Goal: Transaction & Acquisition: Purchase product/service

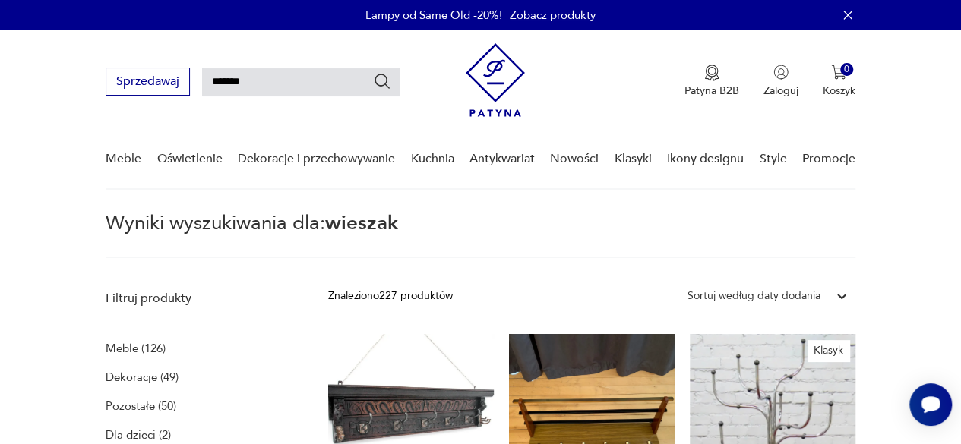
click at [258, 81] on input "*******" at bounding box center [301, 82] width 198 height 29
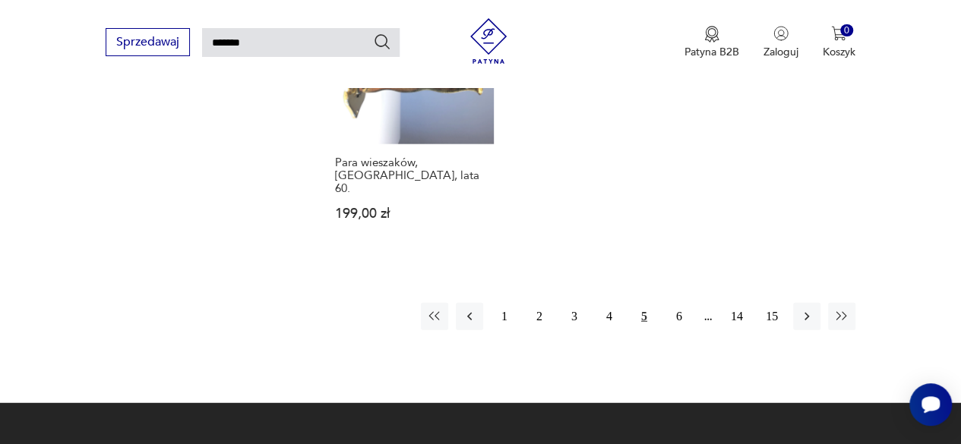
scroll to position [1825, 0]
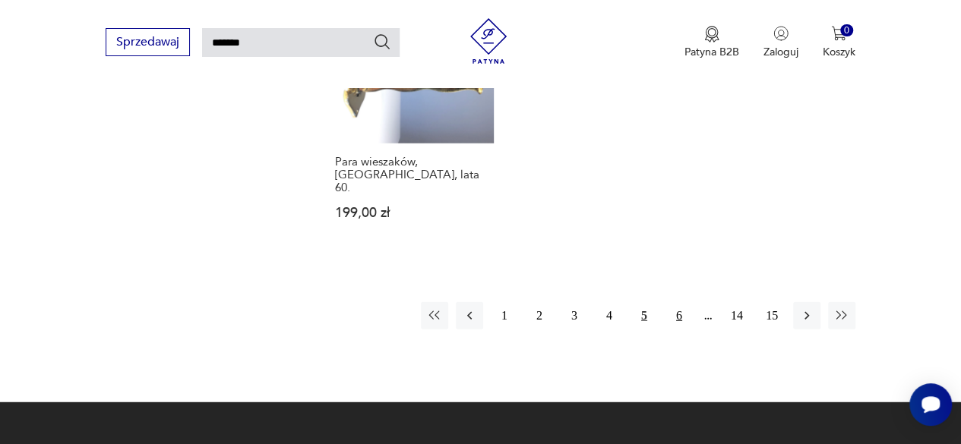
click at [676, 302] on button "6" at bounding box center [679, 315] width 27 height 27
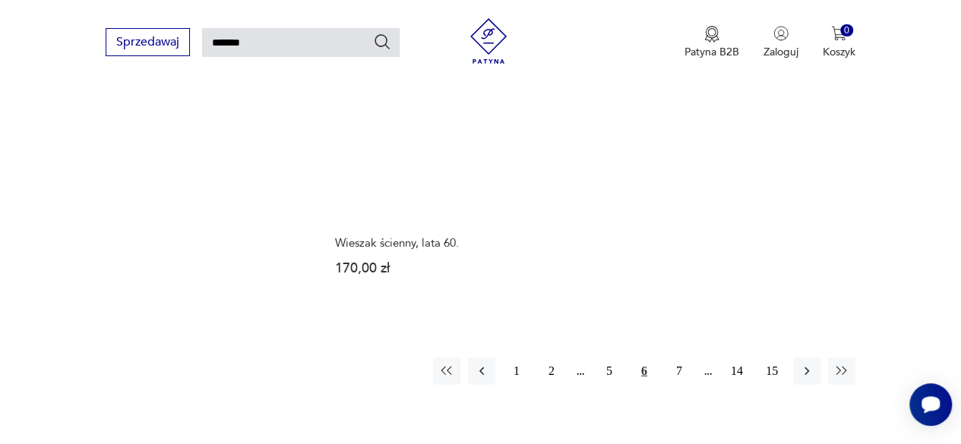
scroll to position [1805, 0]
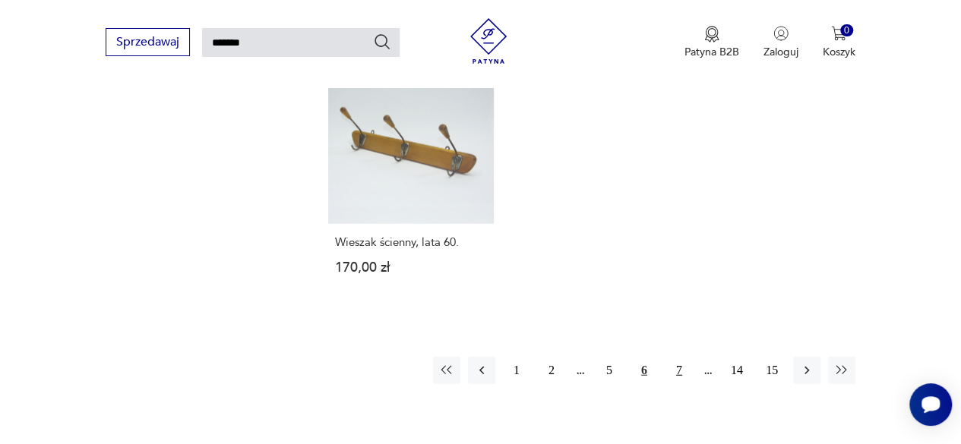
click at [677, 357] on button "7" at bounding box center [679, 370] width 27 height 27
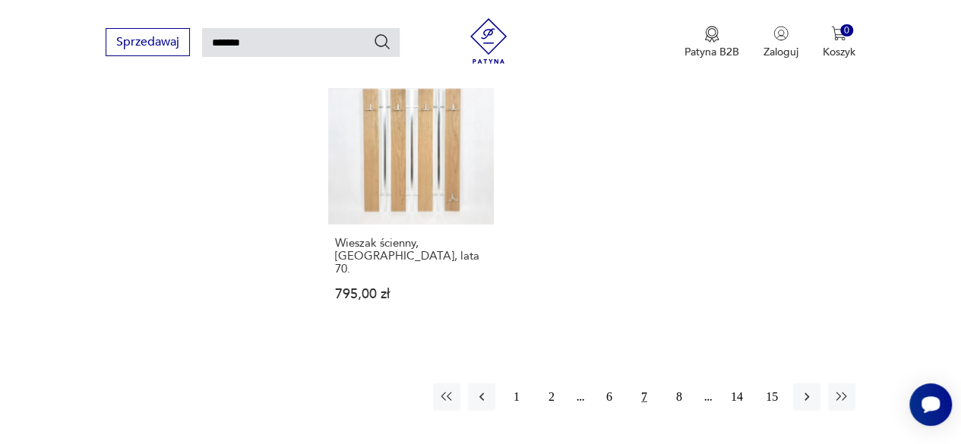
scroll to position [1759, 0]
click at [685, 381] on button "8" at bounding box center [679, 394] width 27 height 27
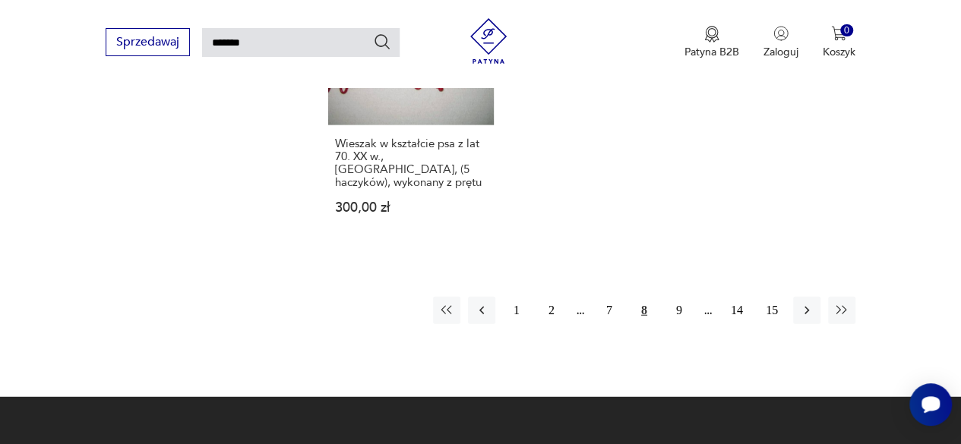
scroll to position [1788, 0]
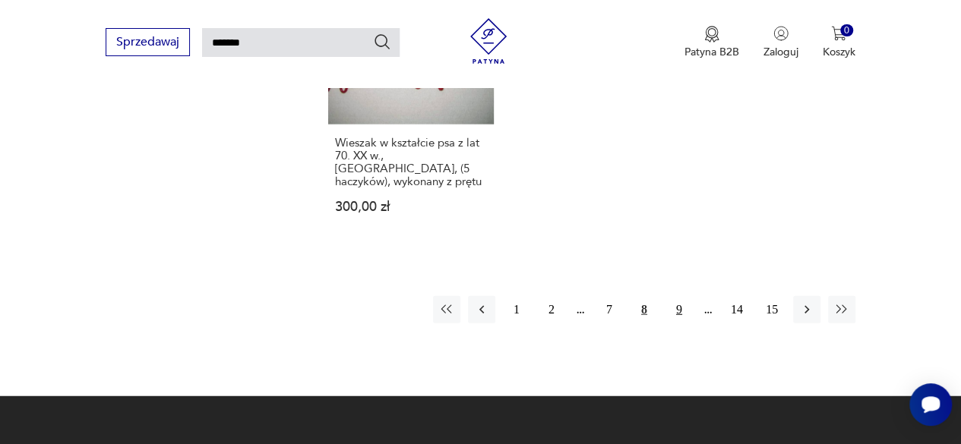
click at [680, 296] on button "9" at bounding box center [679, 309] width 27 height 27
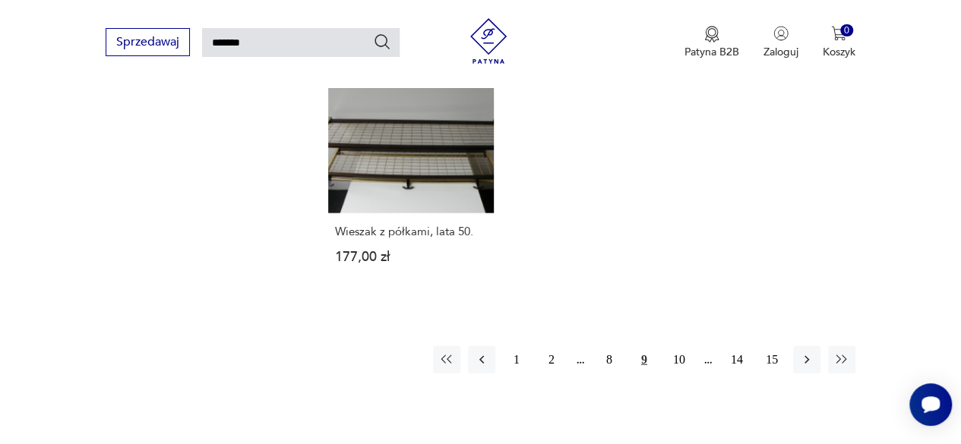
scroll to position [1731, 0]
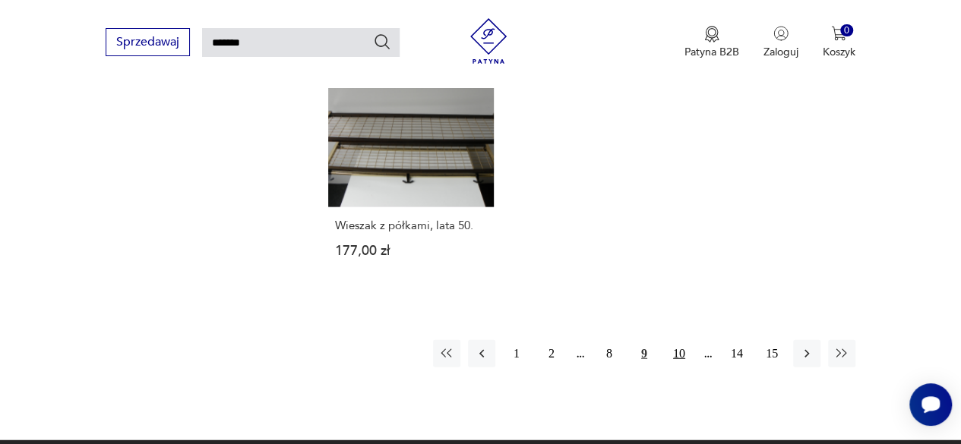
click at [680, 340] on button "10" at bounding box center [679, 353] width 27 height 27
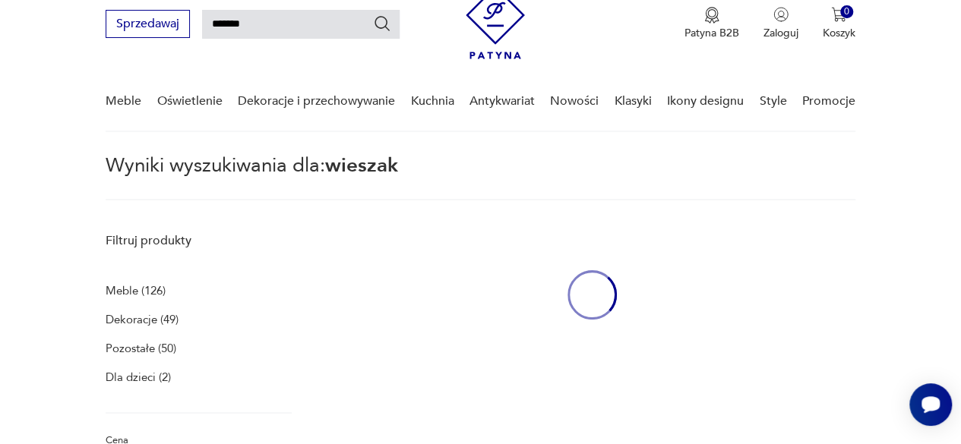
scroll to position [55, 0]
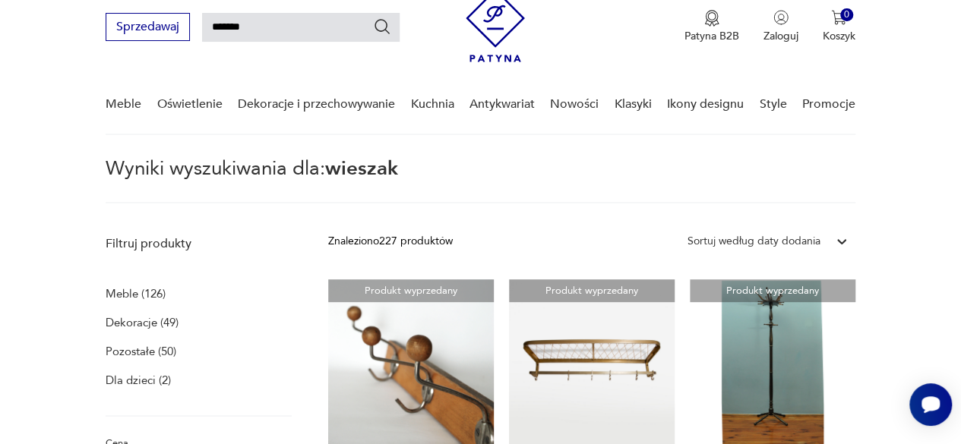
click at [316, 24] on input "*******" at bounding box center [301, 27] width 198 height 29
type input "*"
type input "**********"
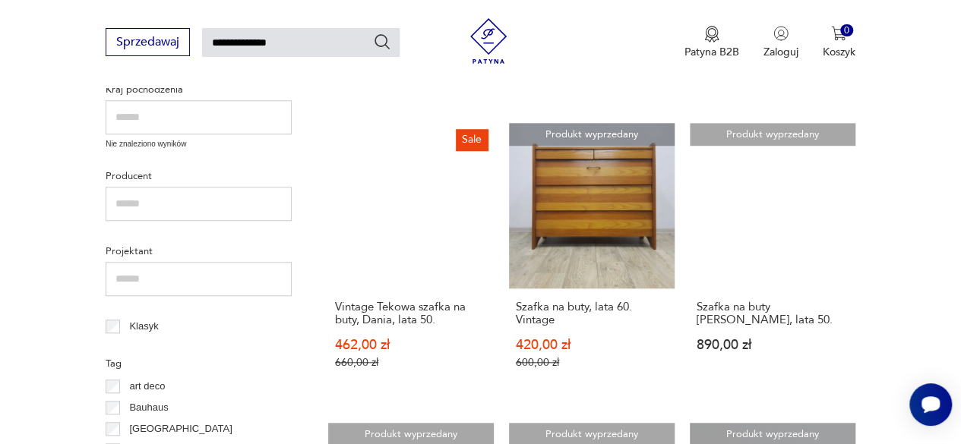
scroll to position [514, 0]
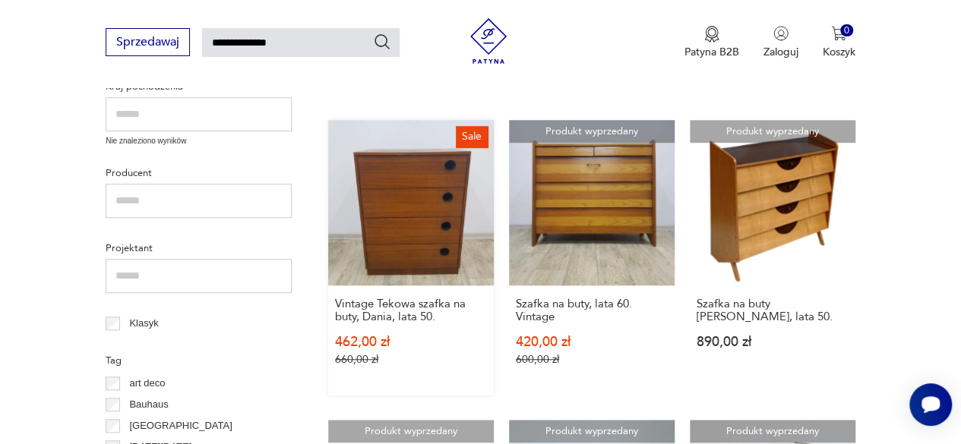
click at [375, 250] on link "Sale Vintage Tekowa szafka na buty, Dania, lata 50. 462,00 zł 660,00 zł" at bounding box center [411, 258] width 166 height 276
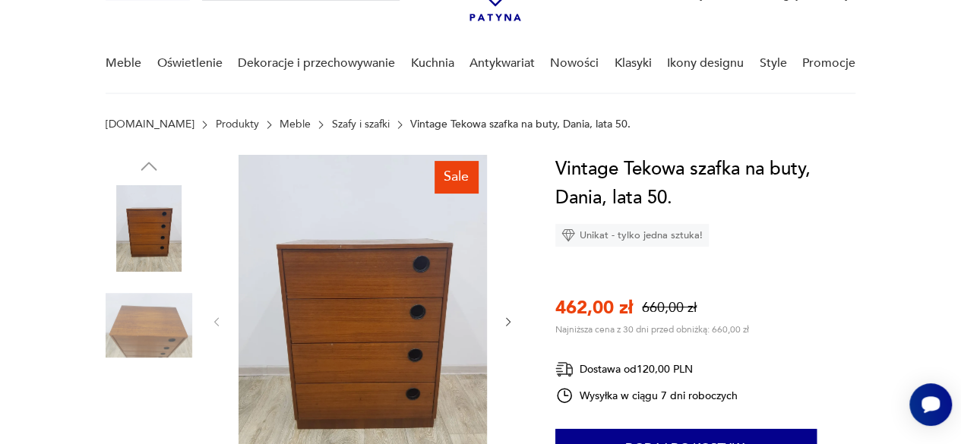
scroll to position [153, 0]
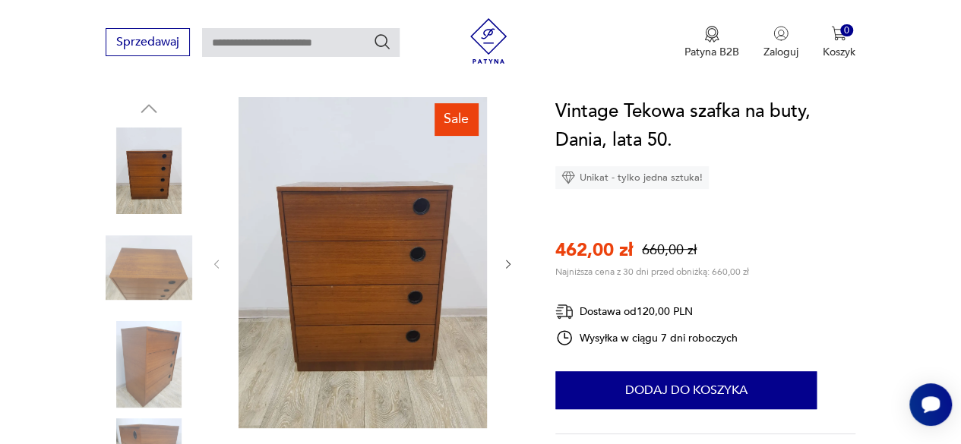
click at [503, 267] on icon "button" at bounding box center [508, 264] width 12 height 12
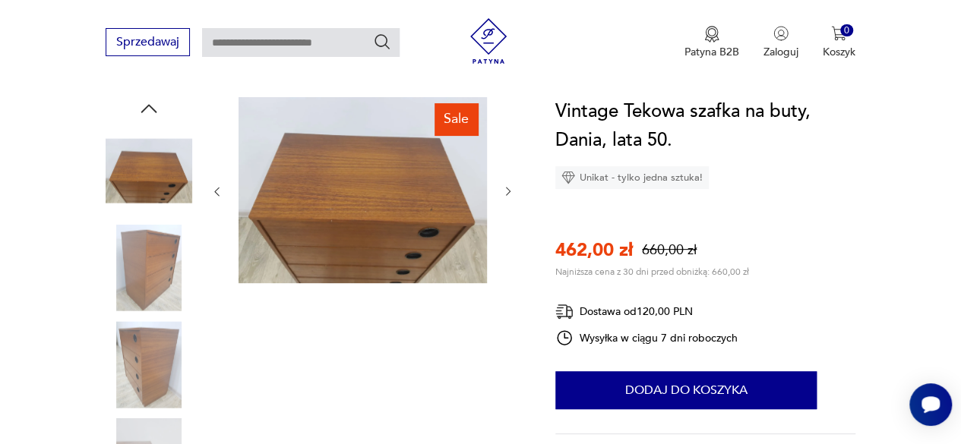
click at [503, 267] on div at bounding box center [362, 191] width 304 height 189
click at [509, 186] on icon "button" at bounding box center [508, 191] width 12 height 12
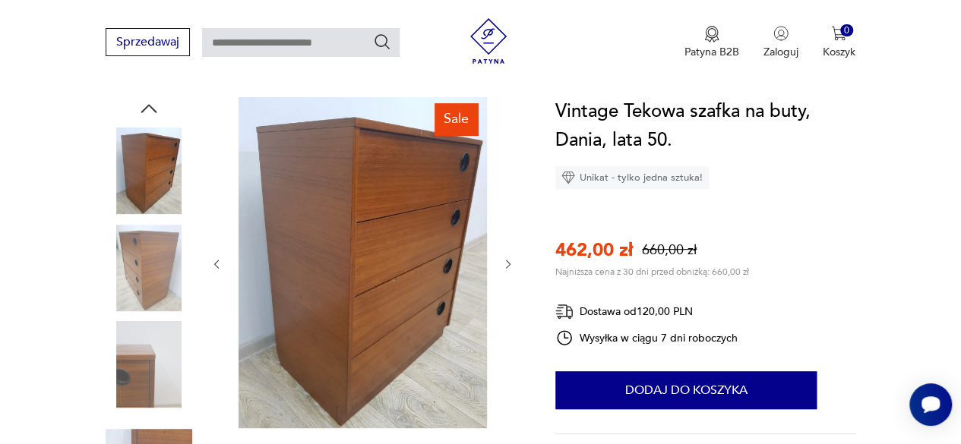
click at [509, 186] on div at bounding box center [362, 264] width 304 height 334
click at [506, 258] on icon "button" at bounding box center [508, 264] width 12 height 12
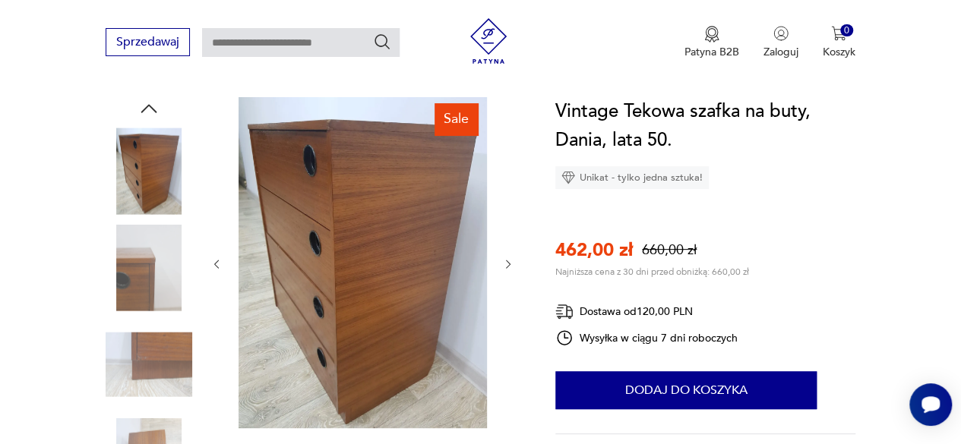
click at [506, 258] on icon "button" at bounding box center [508, 264] width 12 height 12
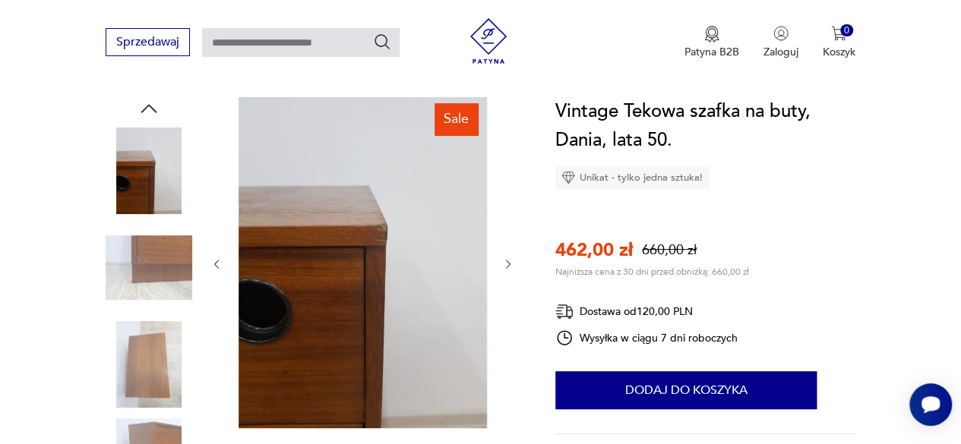
click at [506, 258] on icon "button" at bounding box center [508, 264] width 12 height 12
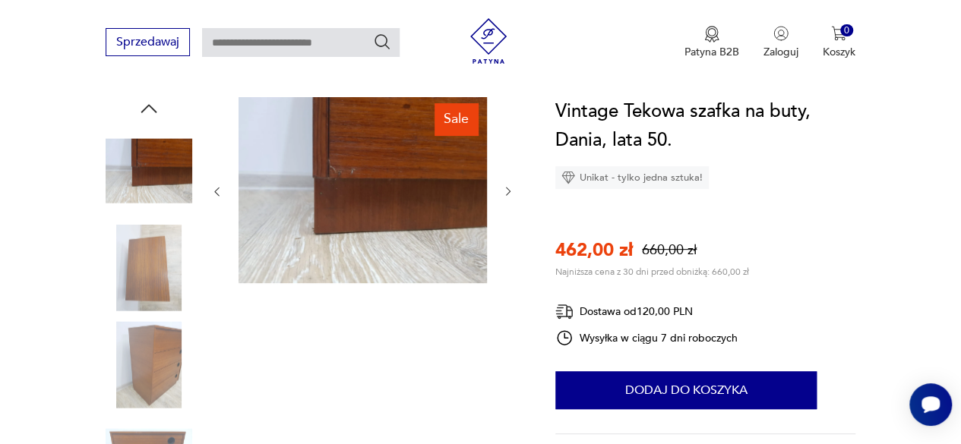
click at [506, 191] on icon "button" at bounding box center [508, 191] width 12 height 12
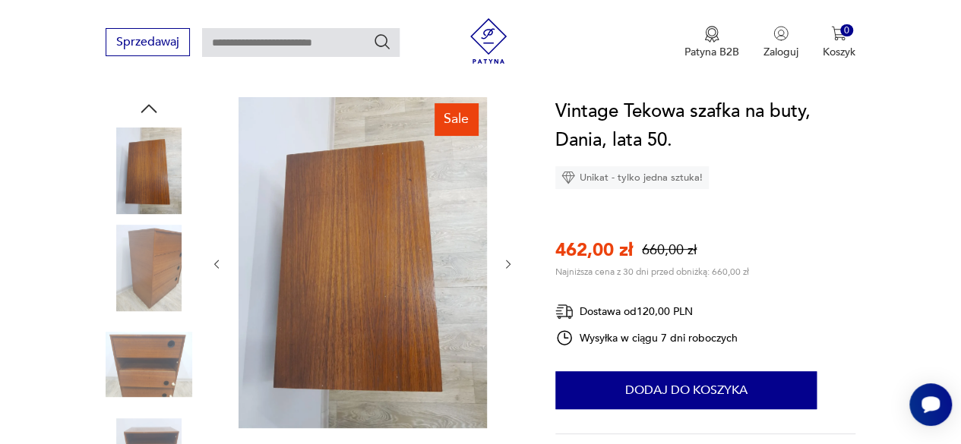
click at [510, 265] on icon "button" at bounding box center [508, 264] width 12 height 12
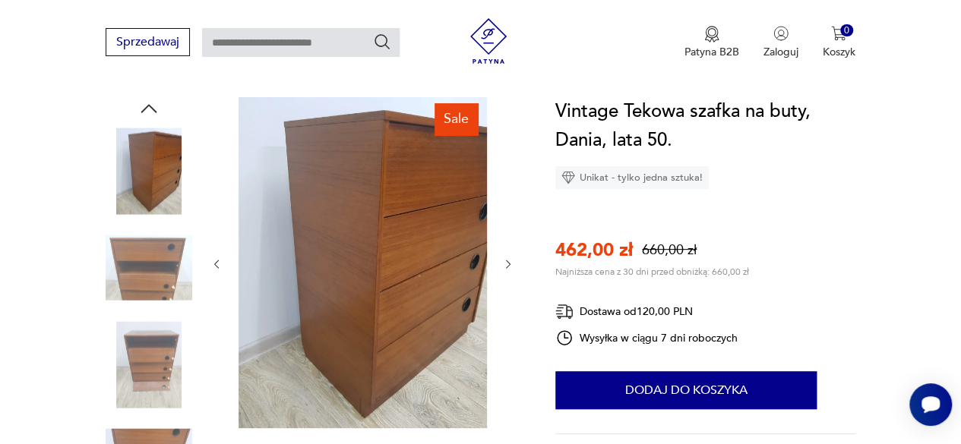
click at [510, 265] on icon "button" at bounding box center [508, 264] width 12 height 12
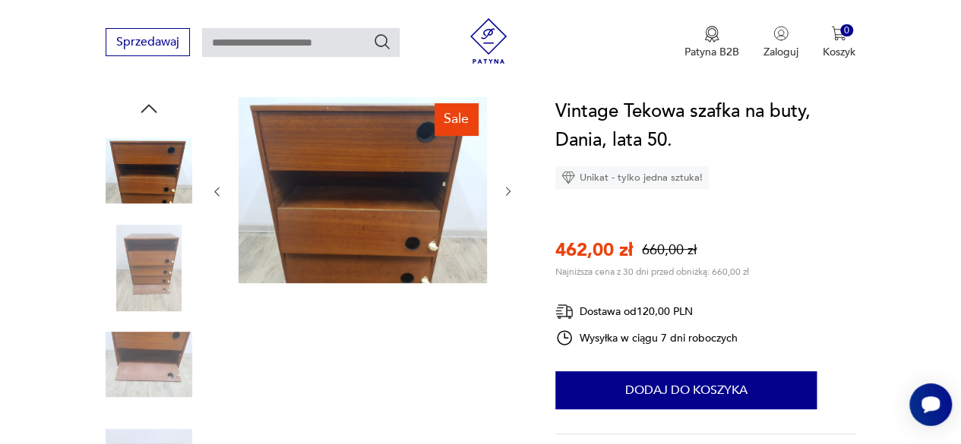
click at [507, 194] on icon "button" at bounding box center [508, 191] width 12 height 12
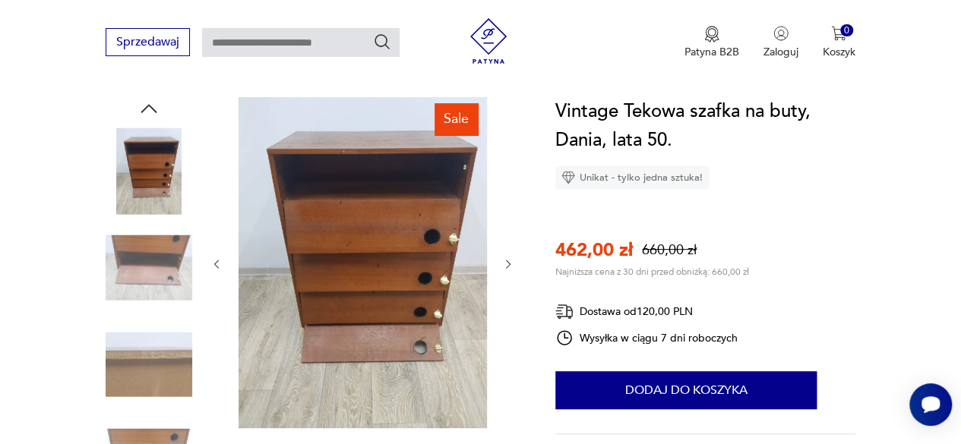
click at [501, 264] on div at bounding box center [362, 264] width 304 height 334
click at [507, 262] on icon "button" at bounding box center [508, 264] width 12 height 12
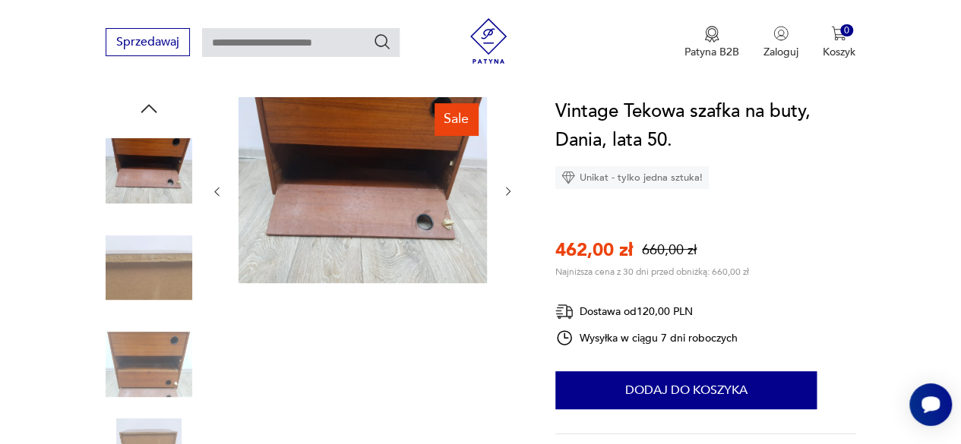
click at [511, 194] on icon "button" at bounding box center [508, 191] width 12 height 12
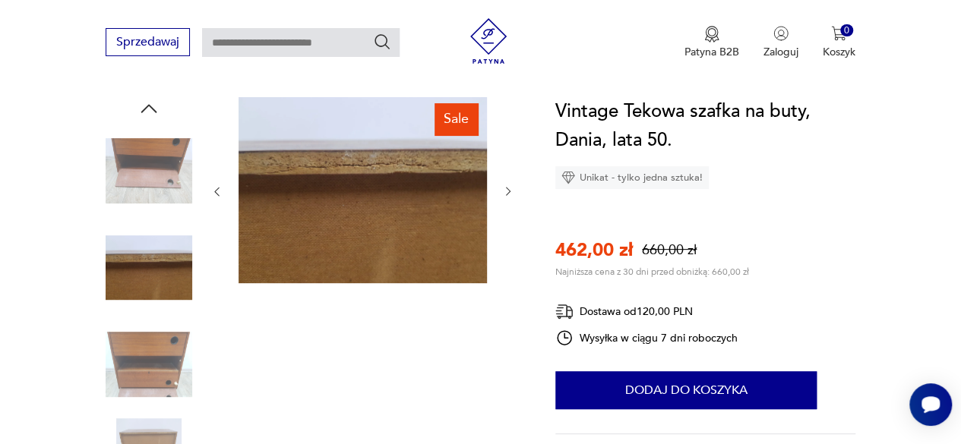
click at [511, 194] on icon "button" at bounding box center [508, 191] width 12 height 12
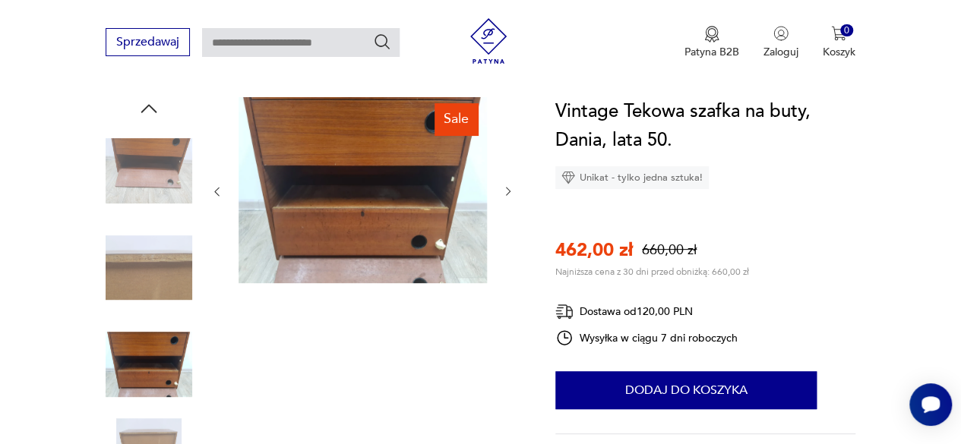
click at [511, 194] on icon "button" at bounding box center [508, 191] width 12 height 12
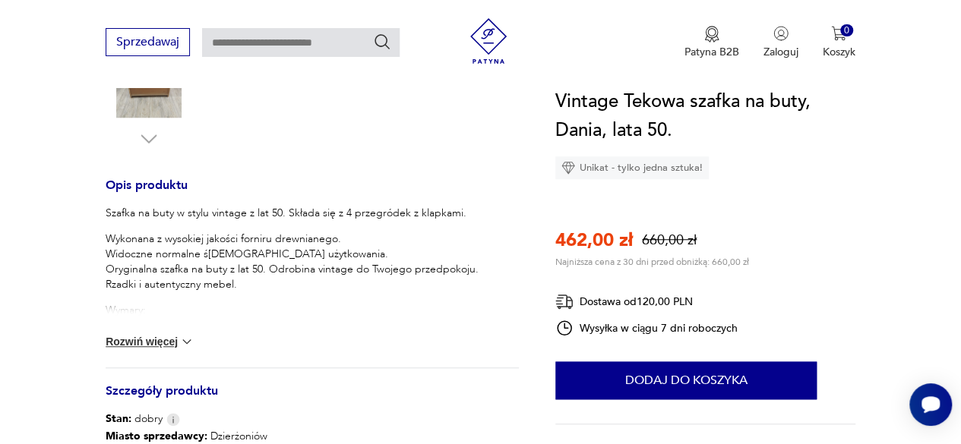
scroll to position [542, 0]
click at [176, 337] on button "Rozwiń więcej" at bounding box center [150, 340] width 88 height 15
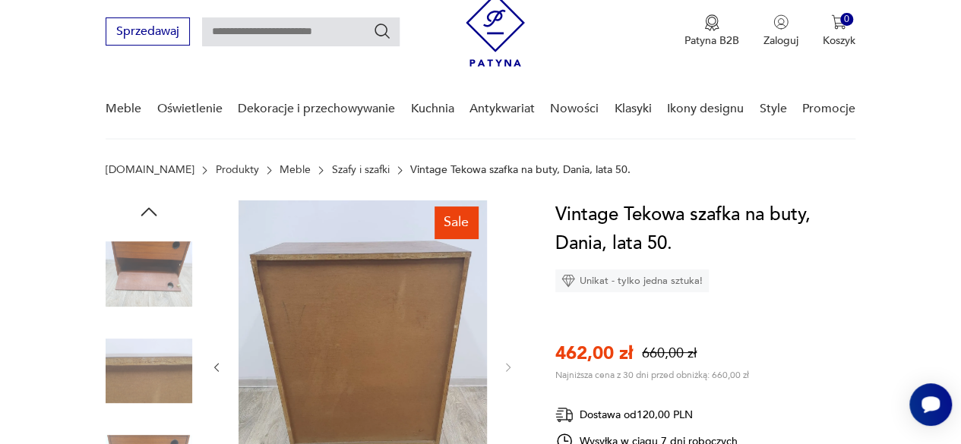
scroll to position [49, 0]
type input "**********"
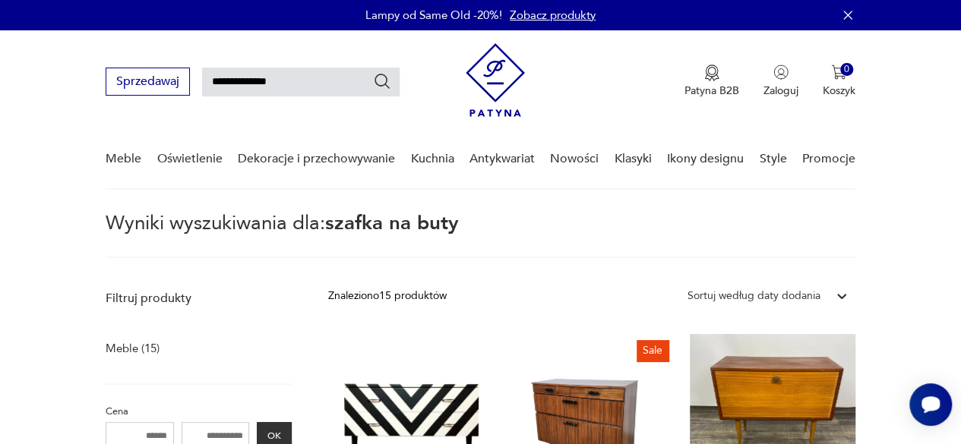
click at [296, 86] on input "**********" at bounding box center [301, 82] width 198 height 29
